Goal: Task Accomplishment & Management: Manage account settings

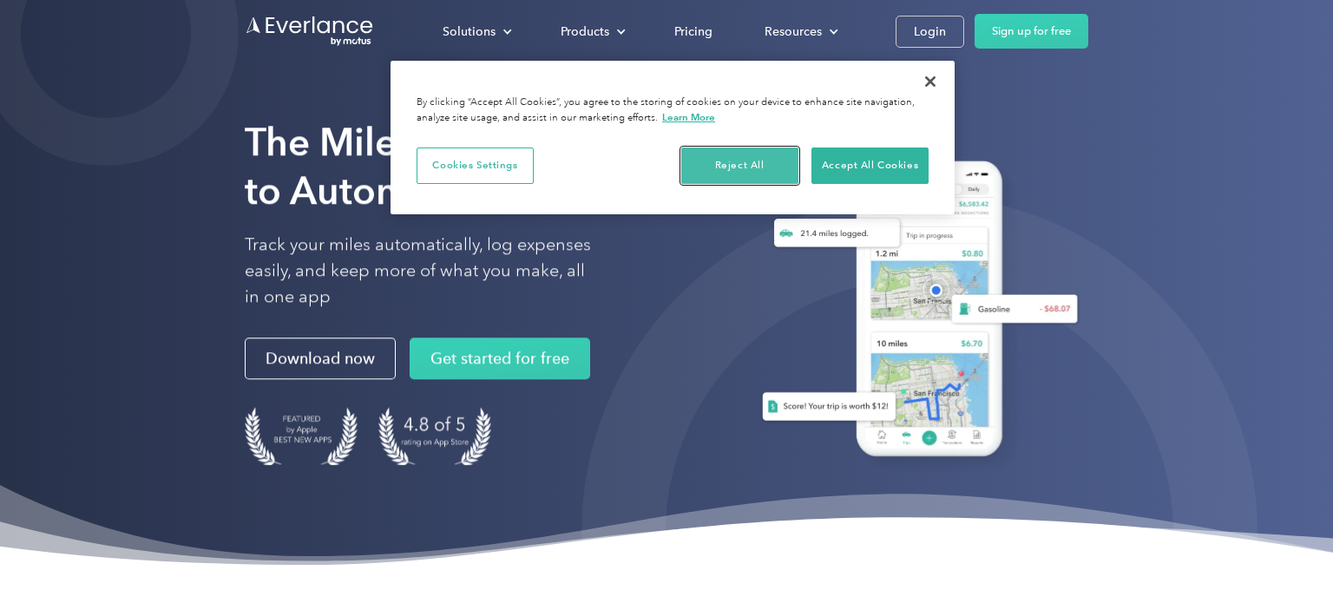
click at [771, 164] on button "Reject All" at bounding box center [739, 166] width 117 height 36
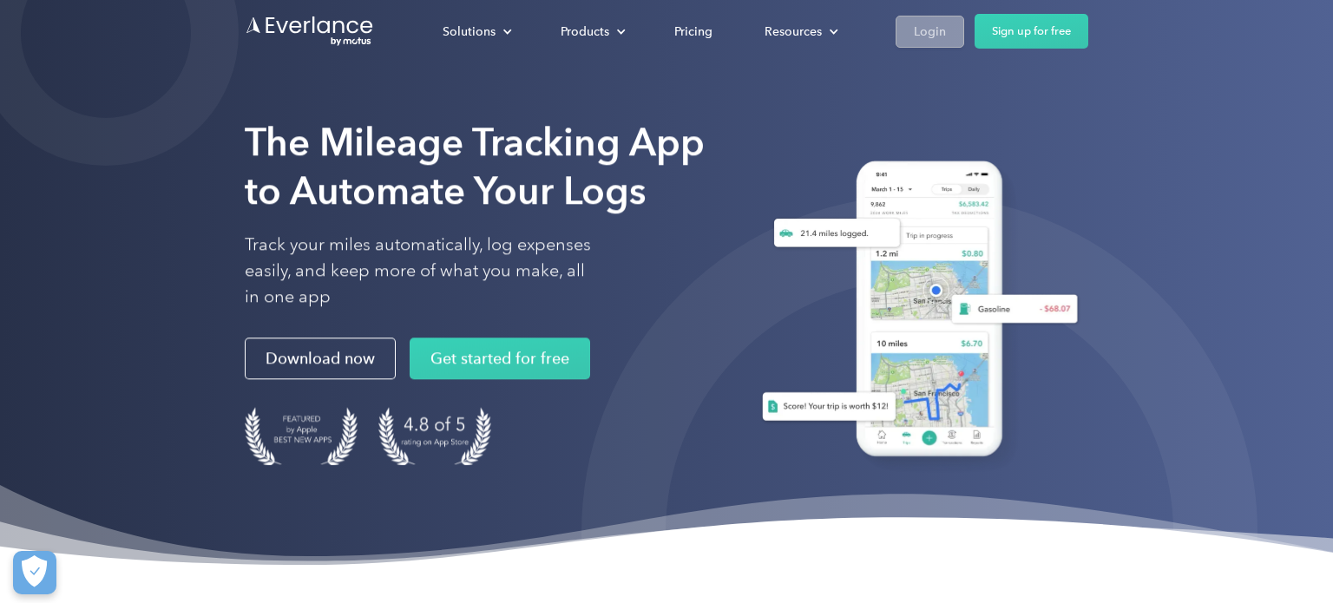
click at [913, 44] on link "Login" at bounding box center [930, 32] width 69 height 32
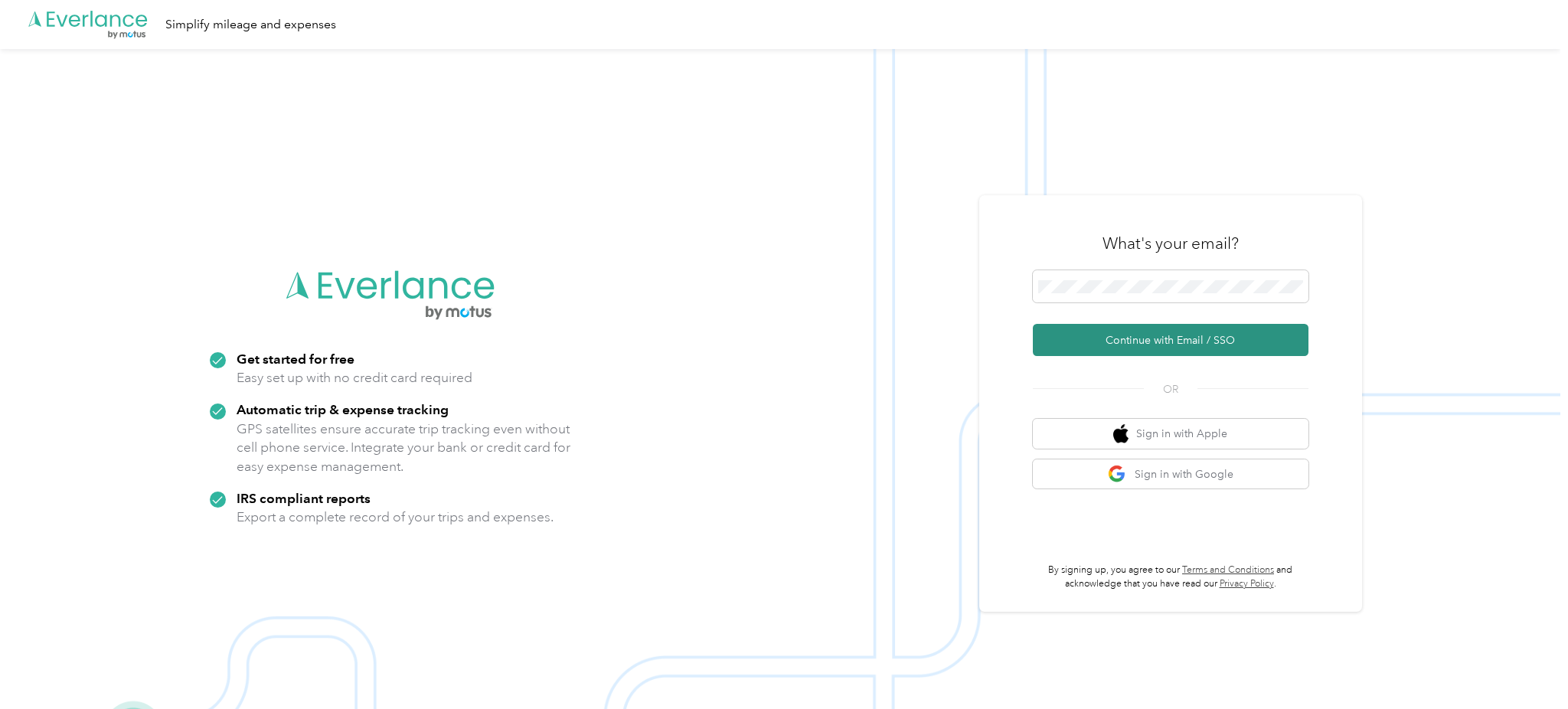
click at [1200, 327] on button "Continue with Email / SSO" at bounding box center [1170, 340] width 275 height 32
click at [1033, 324] on button "Continue with Email / SSO" at bounding box center [1170, 340] width 275 height 32
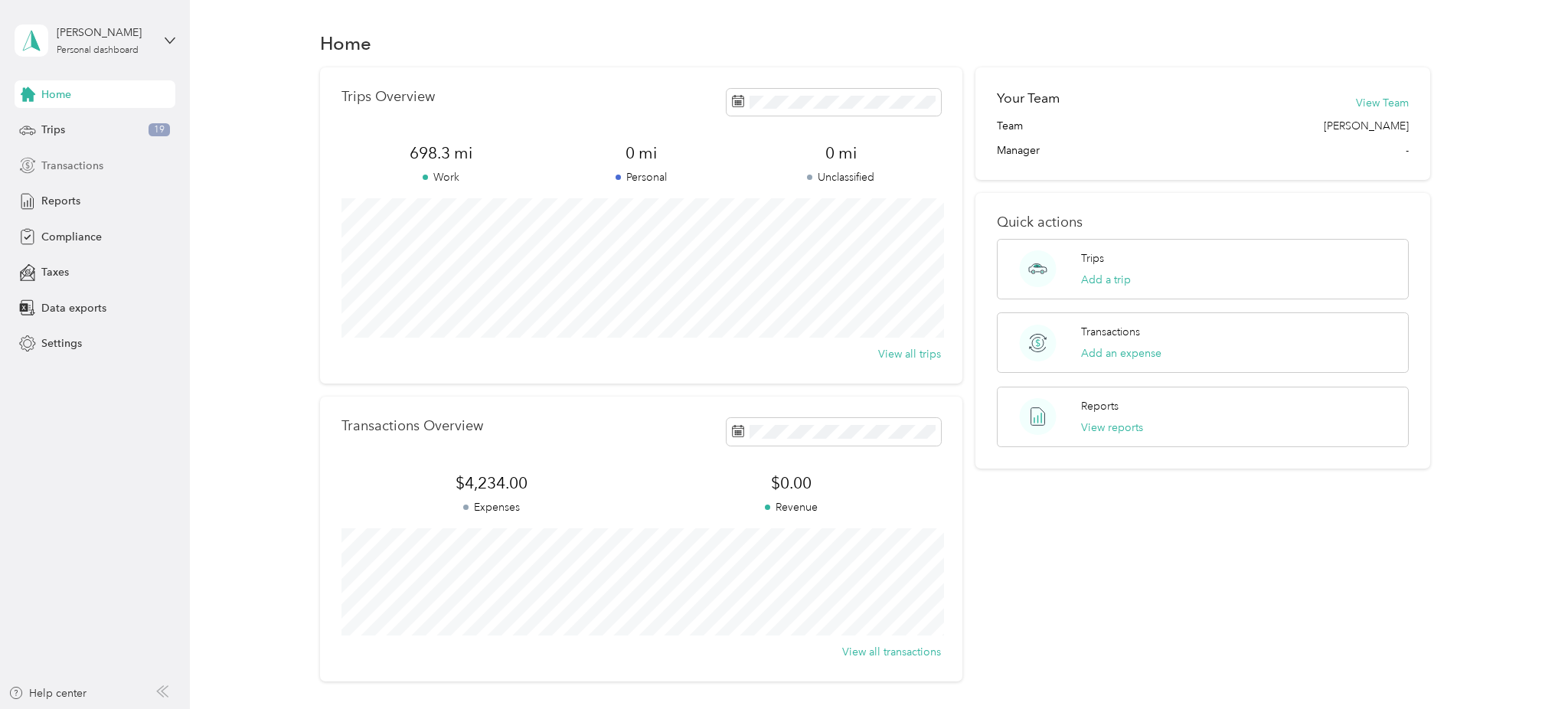
click at [101, 165] on div "Transactions" at bounding box center [94, 165] width 161 height 27
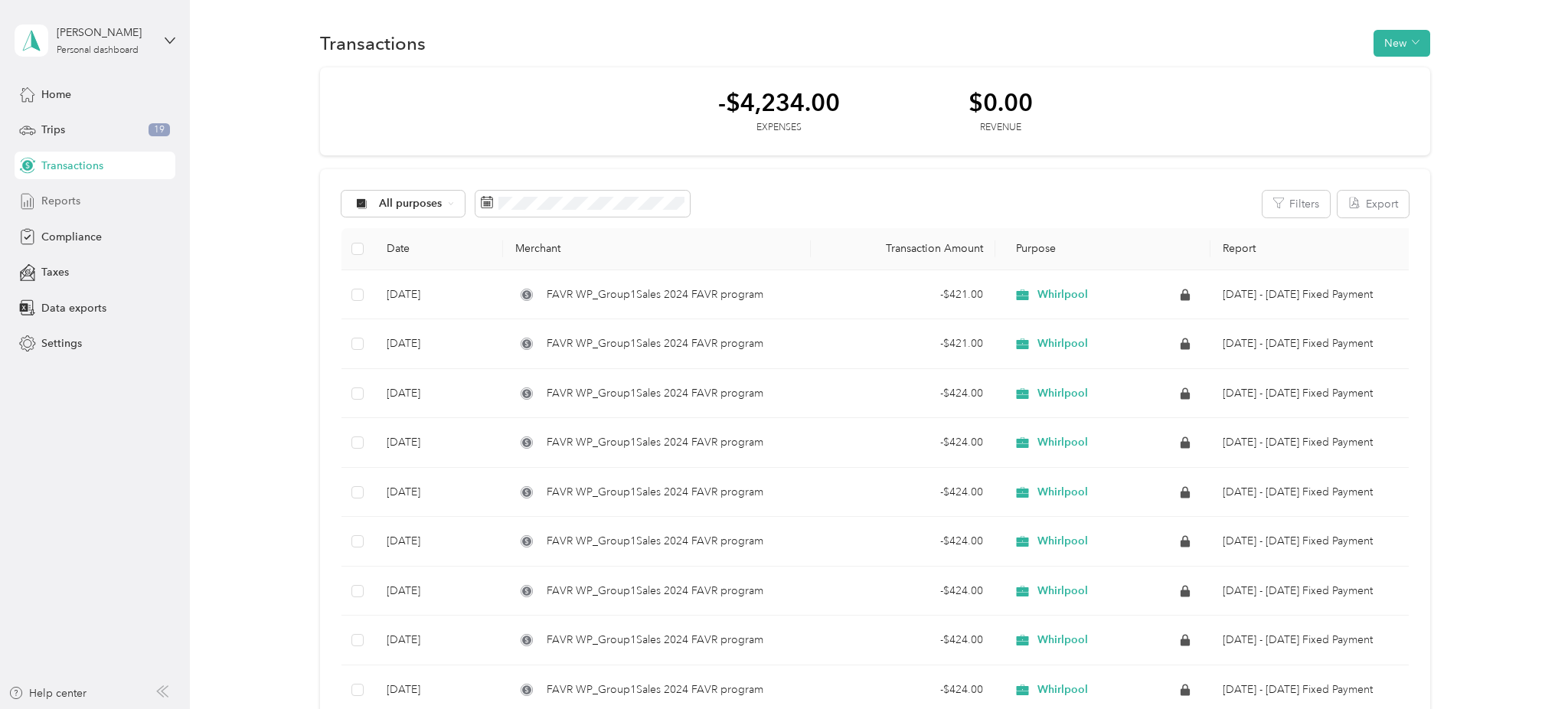
click at [97, 189] on div "Reports" at bounding box center [94, 201] width 161 height 27
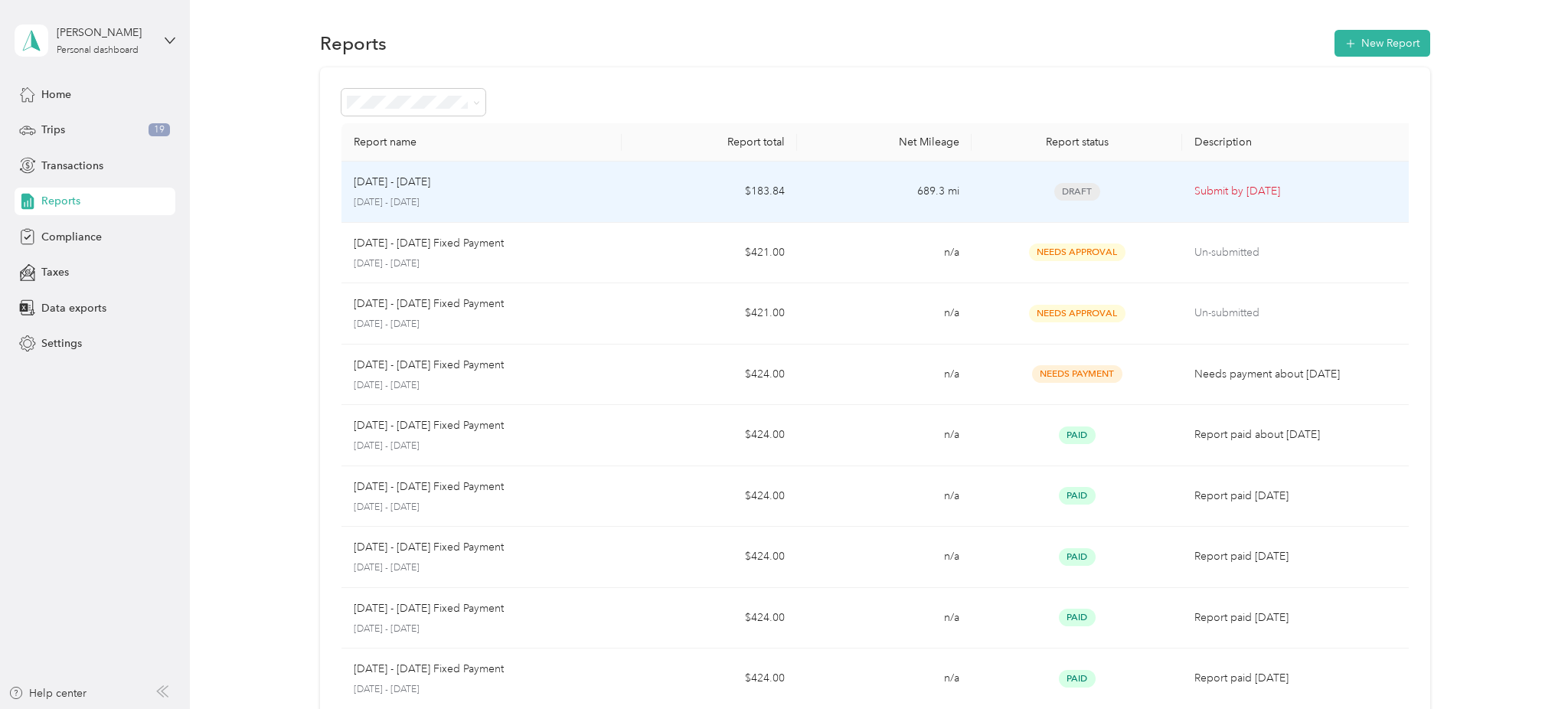
click at [650, 211] on td "$183.84" at bounding box center [709, 191] width 175 height 61
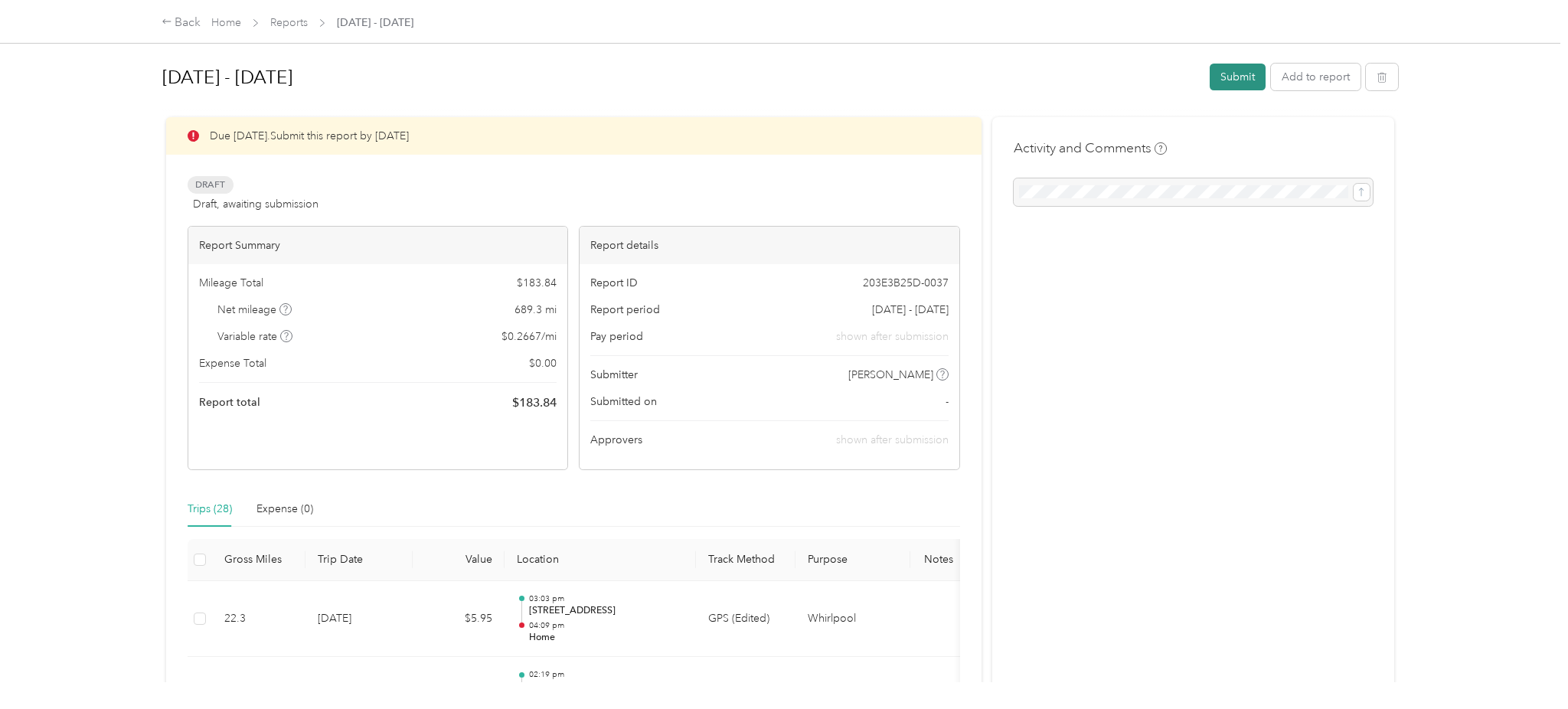
click at [1236, 69] on button "Submit" at bounding box center [1236, 77] width 56 height 26
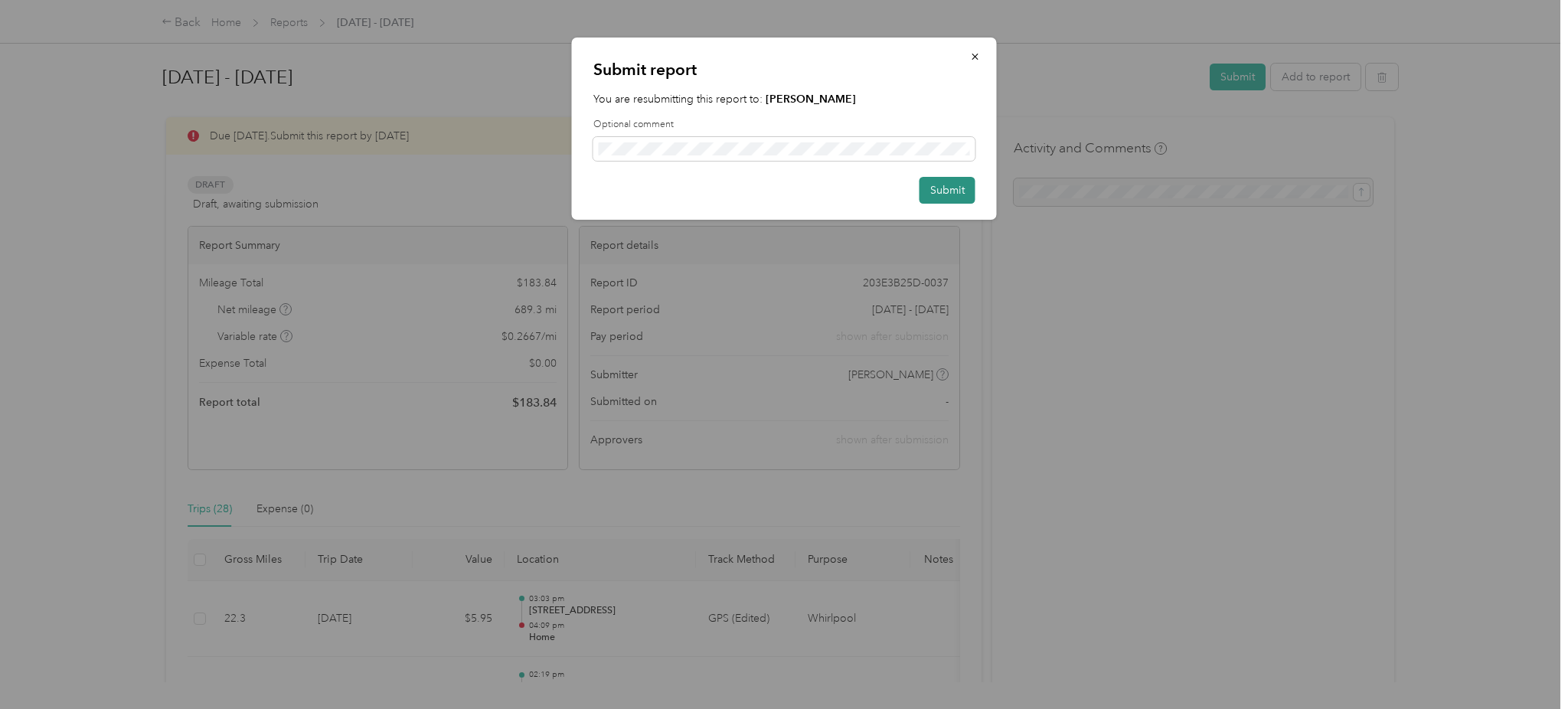
click at [943, 189] on button "Submit" at bounding box center [946, 190] width 56 height 26
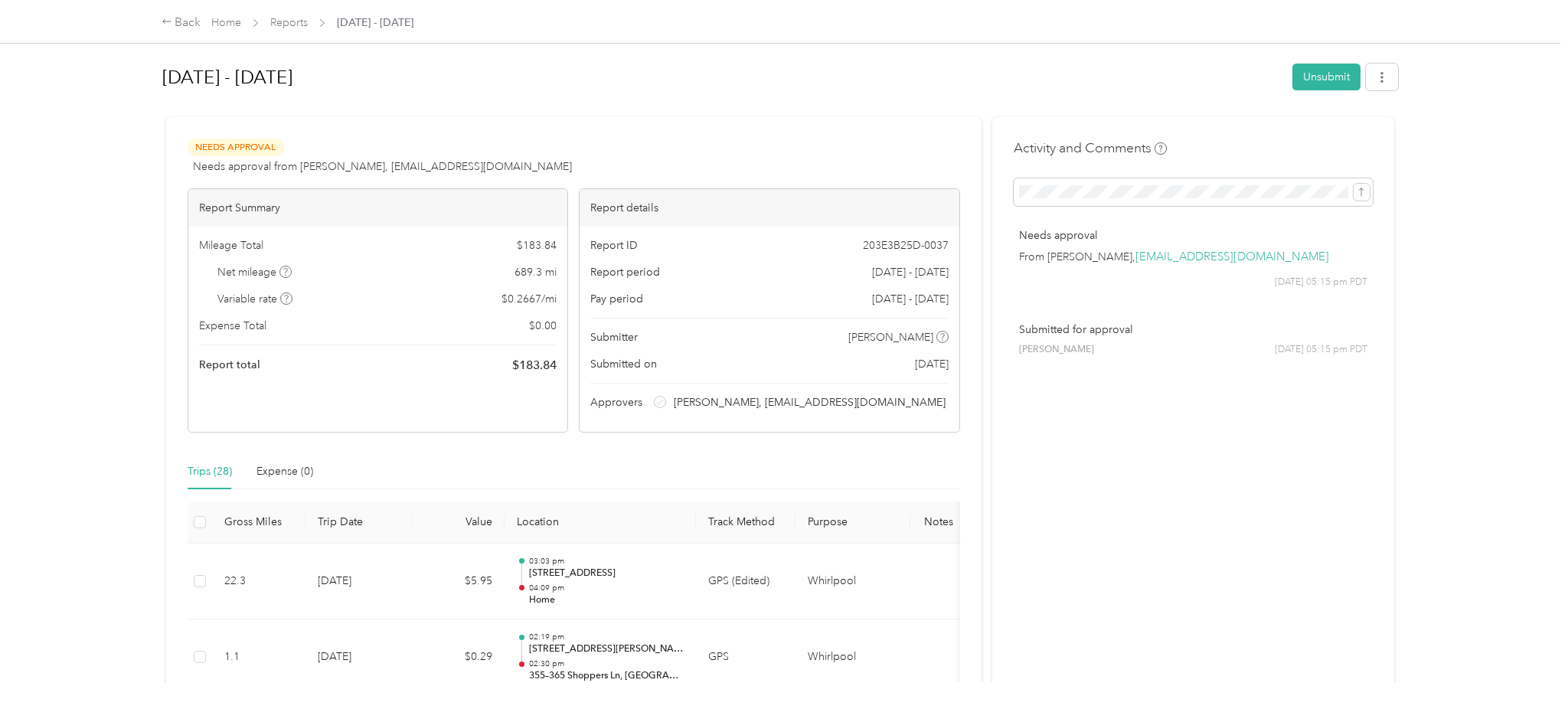
click at [358, 22] on span "Sep 1 - 30, 2025" at bounding box center [375, 22] width 77 height 16
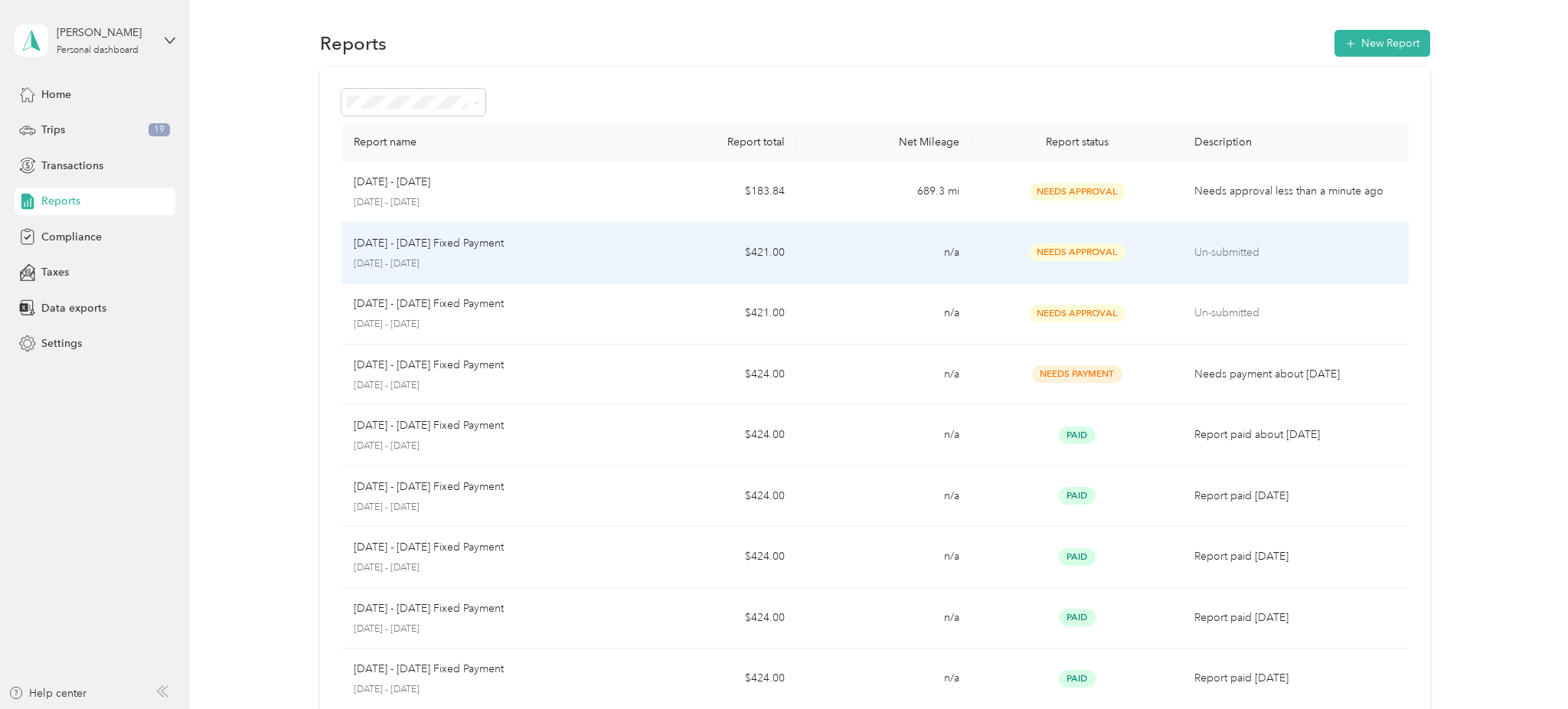
click at [882, 246] on td "n/a" at bounding box center [885, 253] width 175 height 61
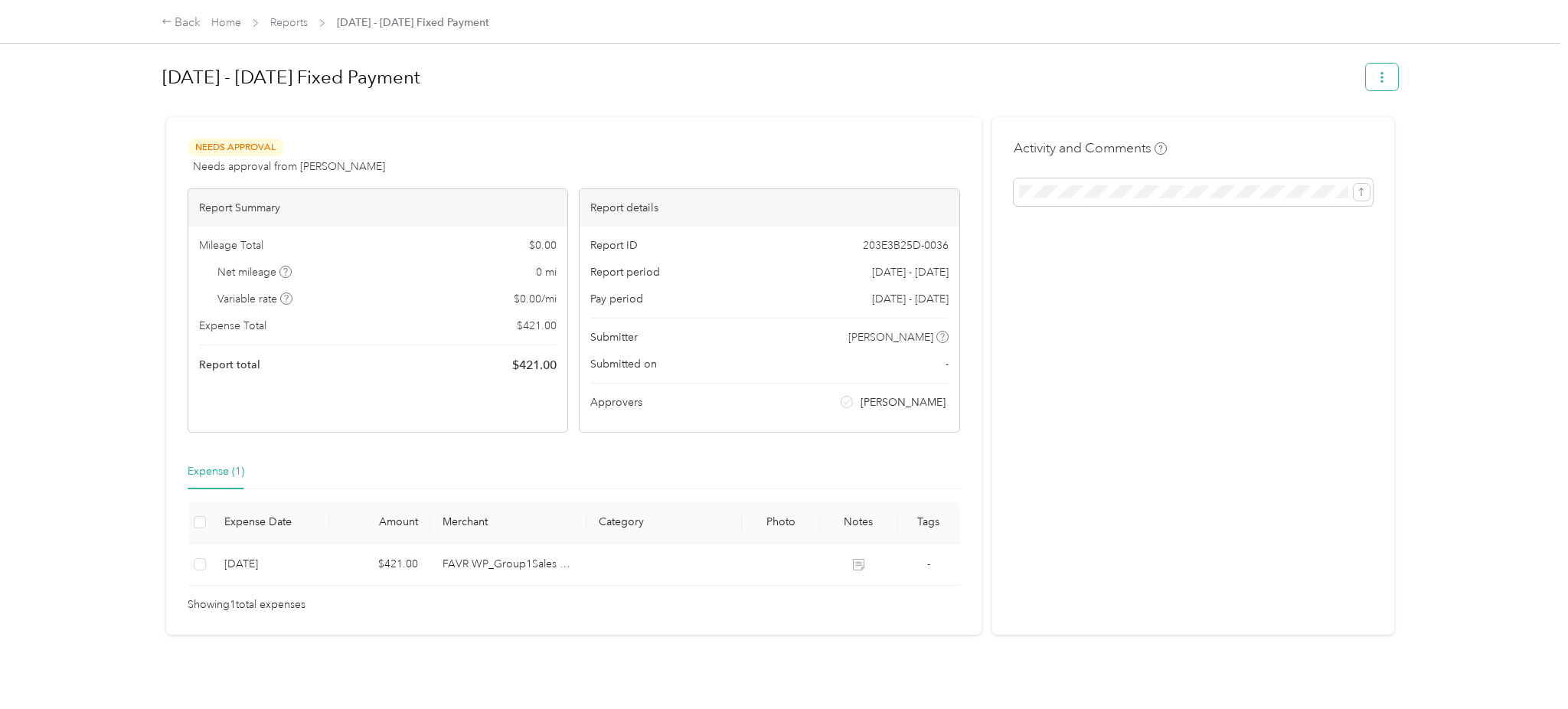
click at [1385, 76] on icon "button" at bounding box center [1382, 78] width 11 height 11
click at [1337, 131] on span "Download" at bounding box center [1345, 132] width 50 height 16
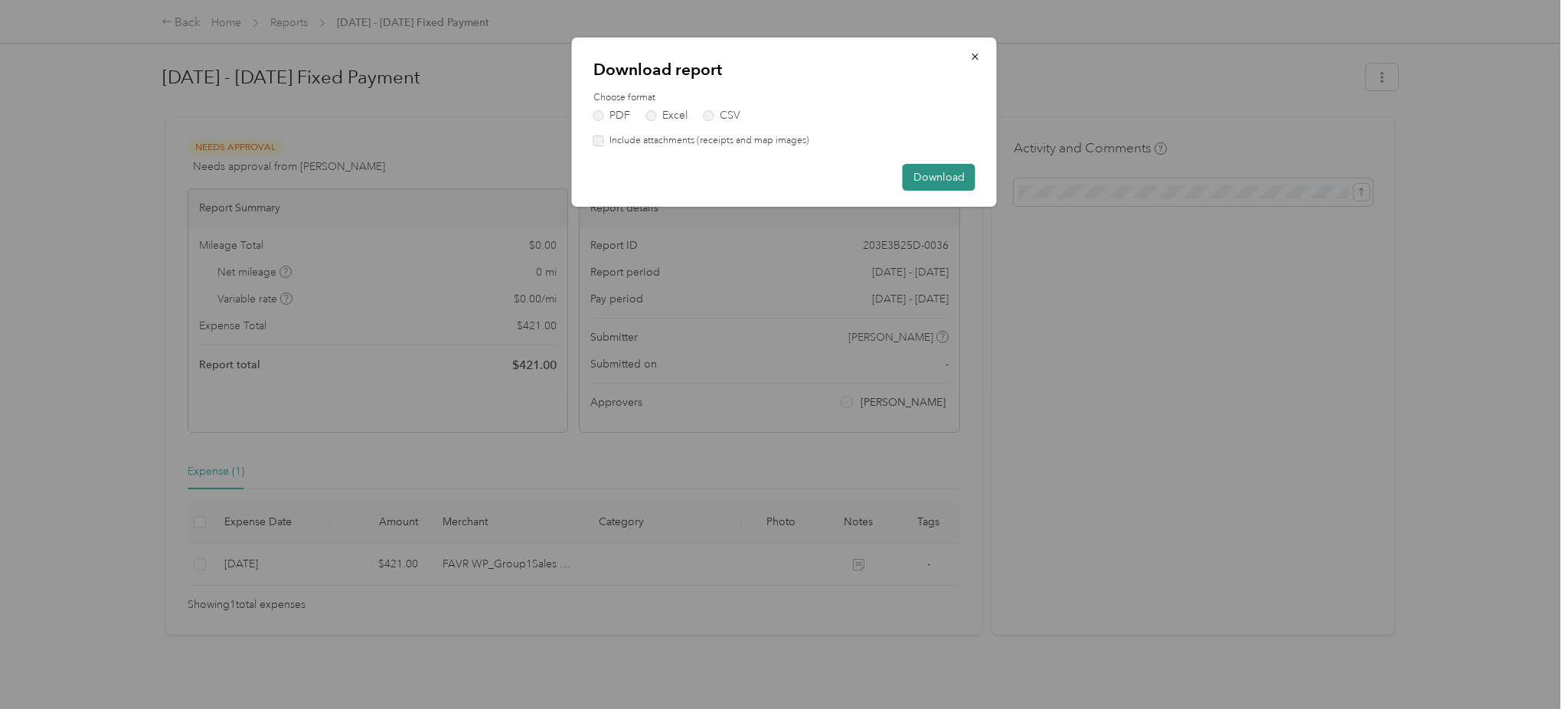
click at [932, 172] on button "Download" at bounding box center [938, 177] width 72 height 26
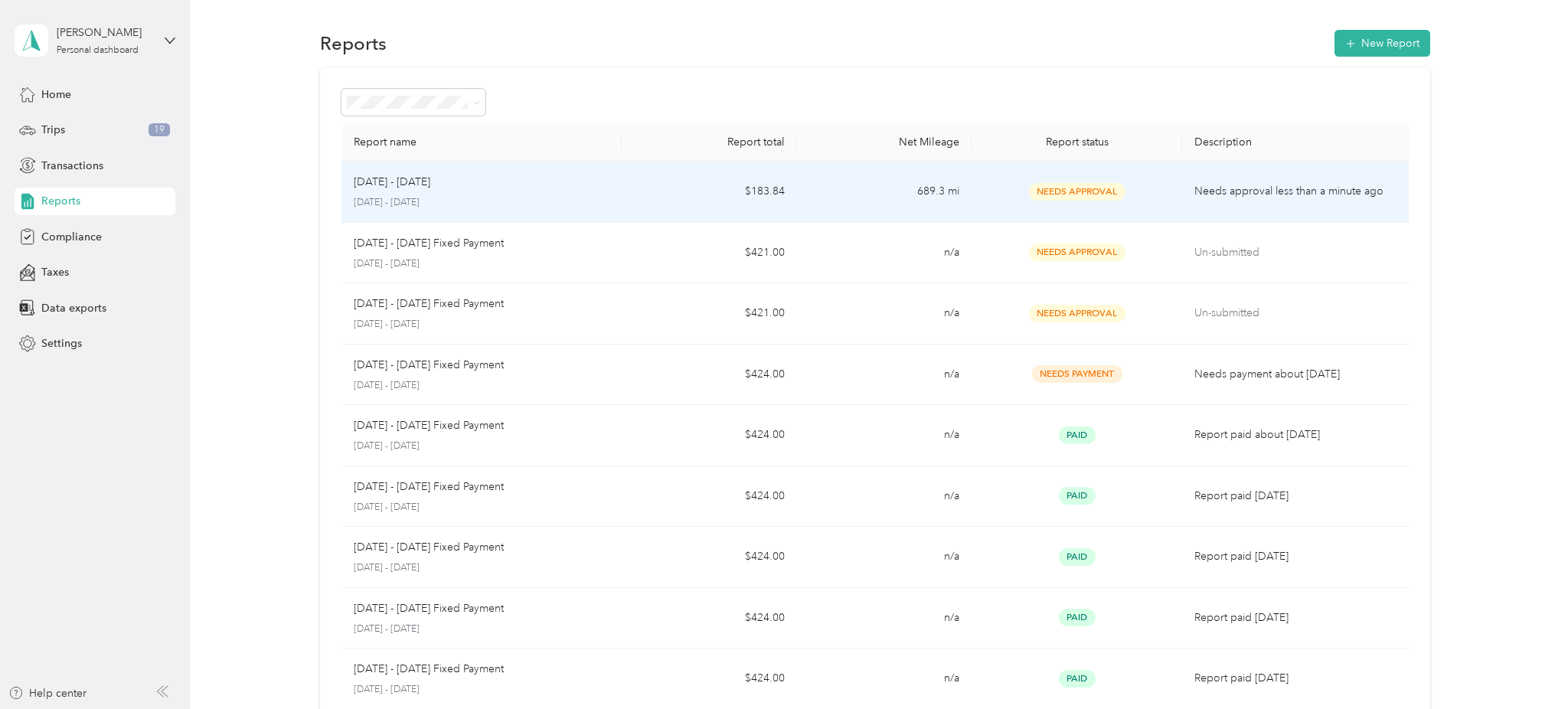
click at [1293, 207] on td "Needs approval less than a minute ago" at bounding box center [1298, 191] width 234 height 61
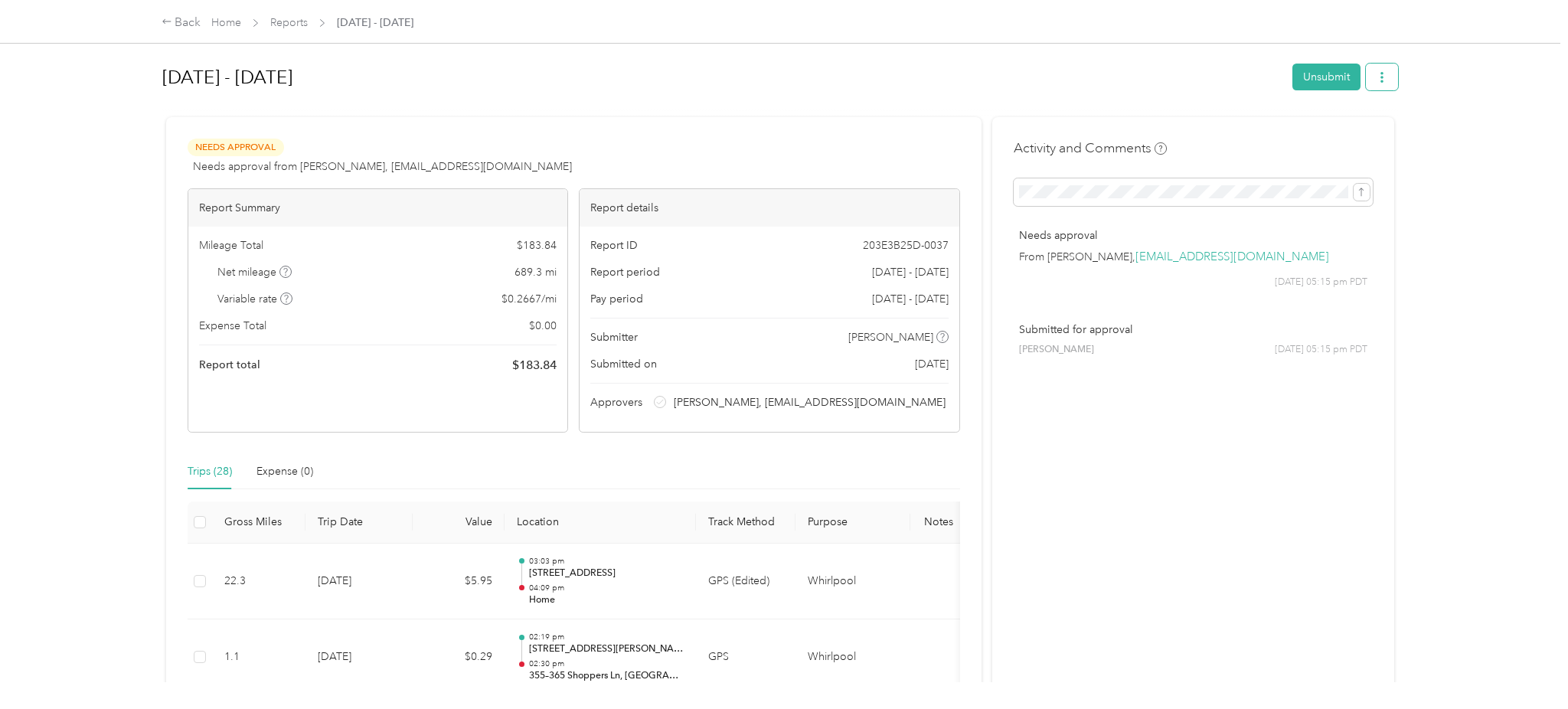
click at [1378, 78] on button "button" at bounding box center [1381, 77] width 32 height 26
click at [1360, 125] on span "Download" at bounding box center [1345, 132] width 50 height 16
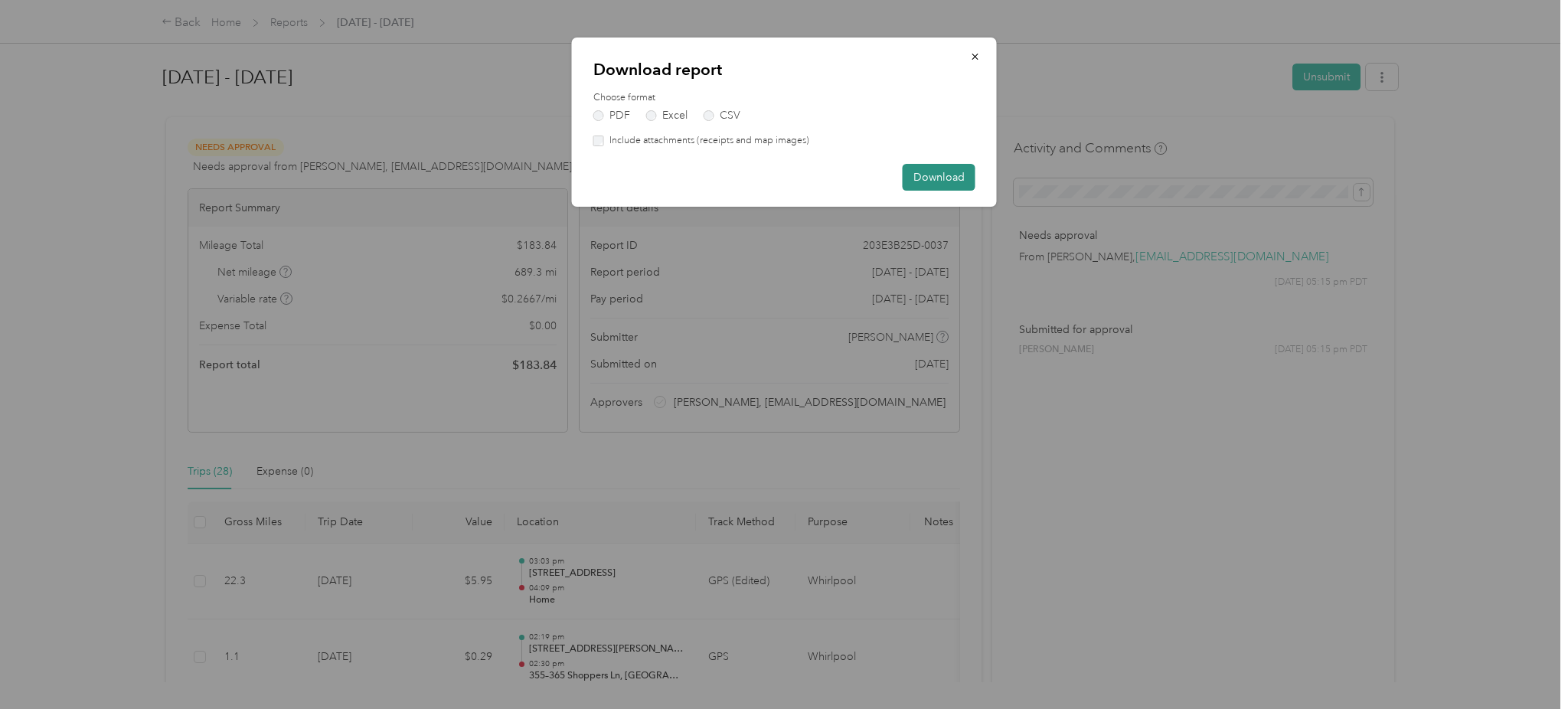
click at [931, 173] on button "Download" at bounding box center [938, 177] width 72 height 26
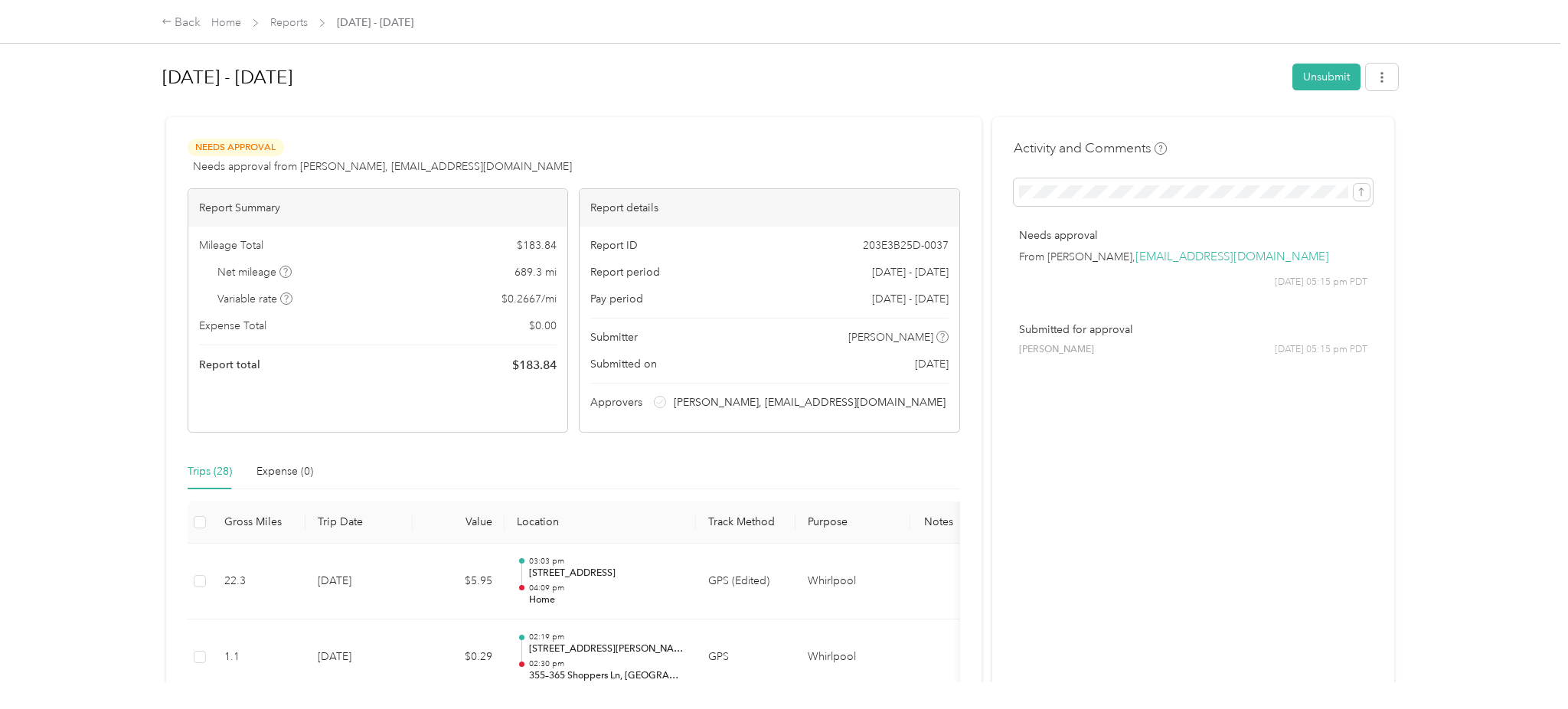
scroll to position [1, 0]
drag, startPoint x: 485, startPoint y: 370, endPoint x: 563, endPoint y: 367, distance: 78.1
click at [563, 367] on div "Mileage Total $ 183.84 Net mileage 689.3 mi Variable rate $ 0.2667 / mi Expense…" at bounding box center [378, 305] width 379 height 159
copy span "$ 183.84"
